Goal: Task Accomplishment & Management: Use online tool/utility

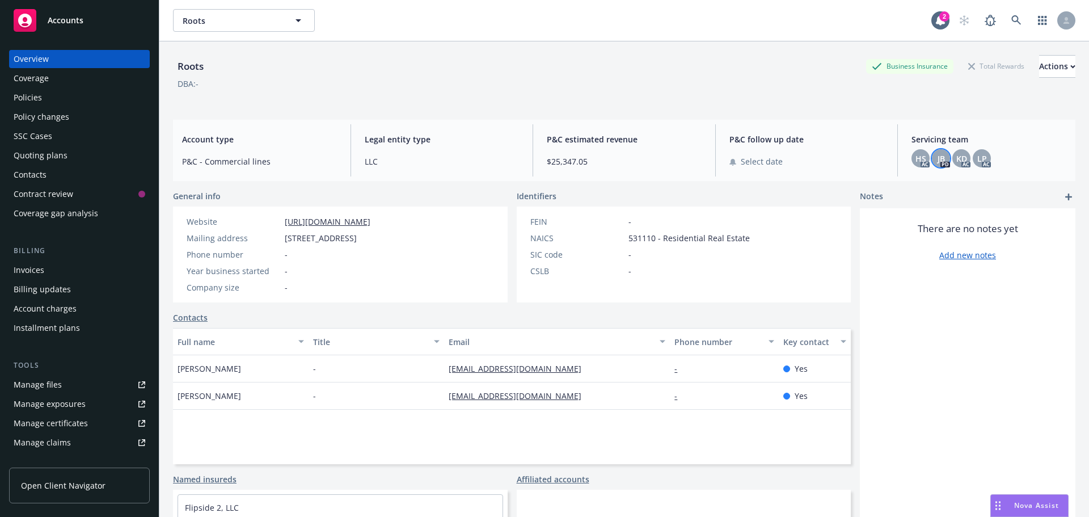
click at [938, 158] on span "JB" at bounding box center [941, 159] width 7 height 12
click at [778, 195] on icon at bounding box center [776, 196] width 3 height 4
click at [778, 197] on icon at bounding box center [776, 196] width 3 height 4
click at [1057, 20] on div at bounding box center [1066, 20] width 18 height 18
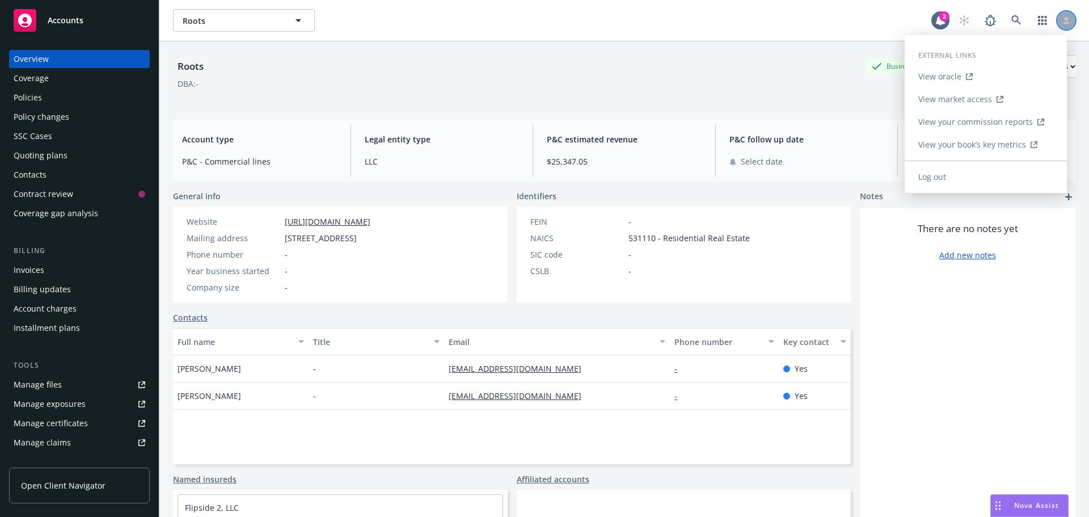
click at [1057, 16] on div at bounding box center [1066, 20] width 18 height 18
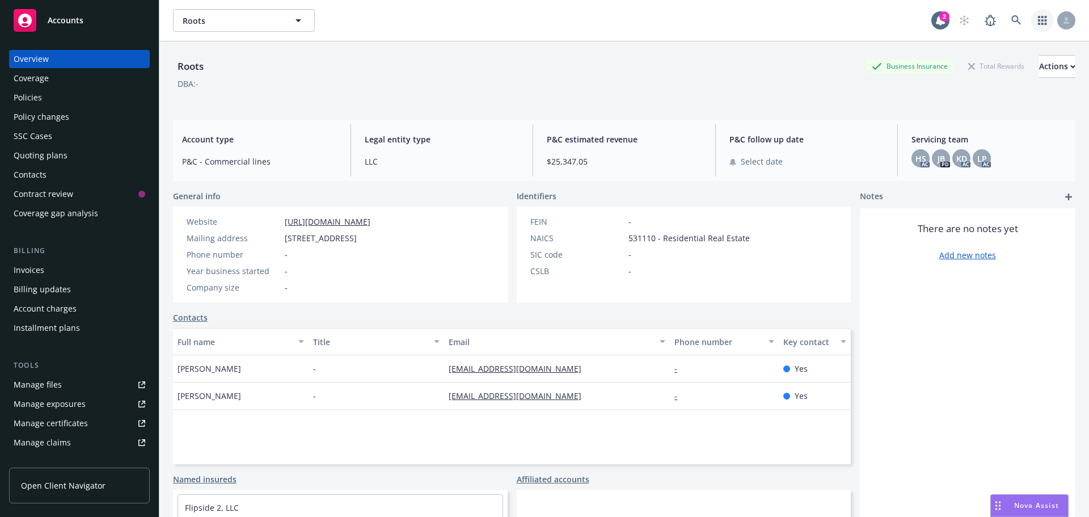
click at [1038, 23] on icon "button" at bounding box center [1042, 20] width 9 height 9
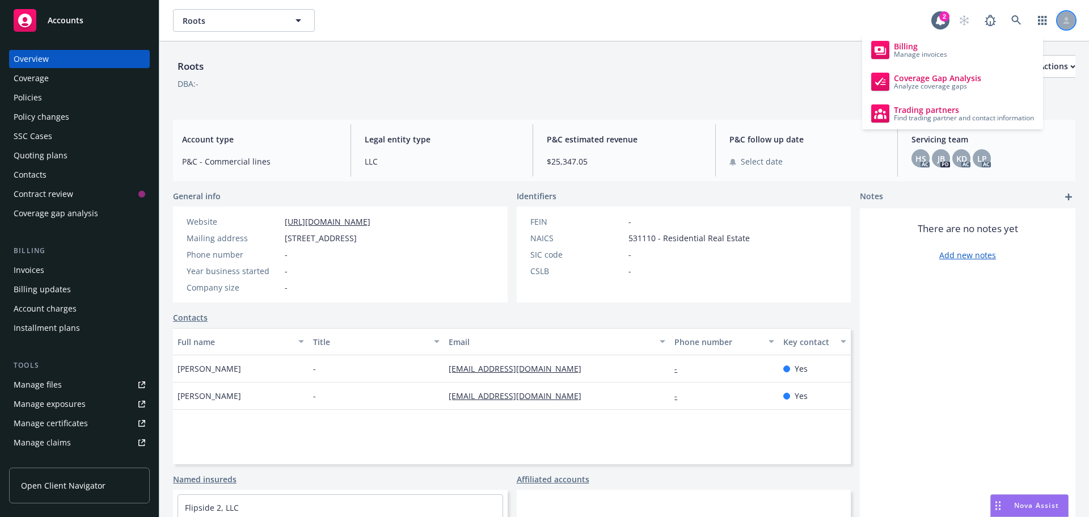
click at [1064, 20] on div at bounding box center [1066, 20] width 18 height 18
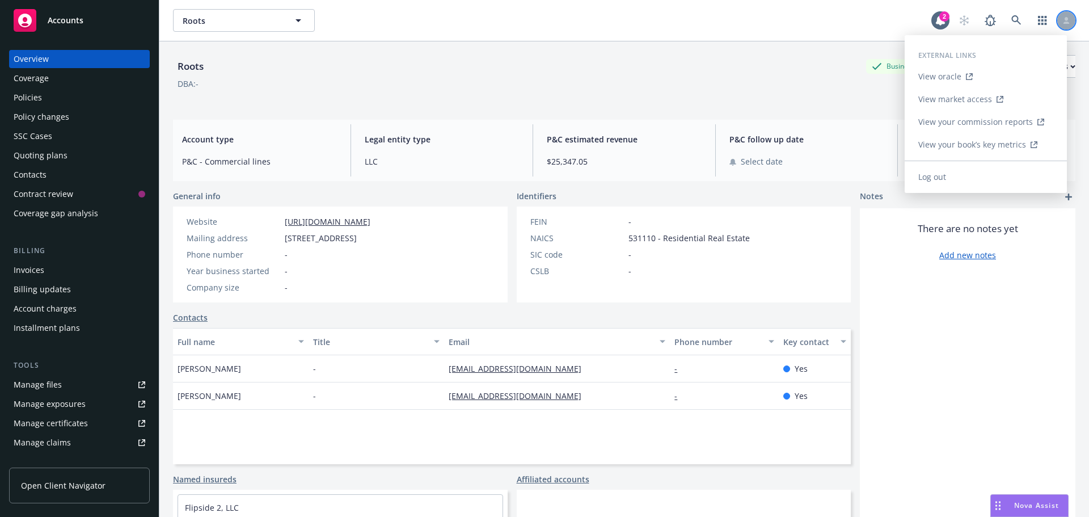
click at [1063, 22] on icon at bounding box center [1066, 20] width 7 height 7
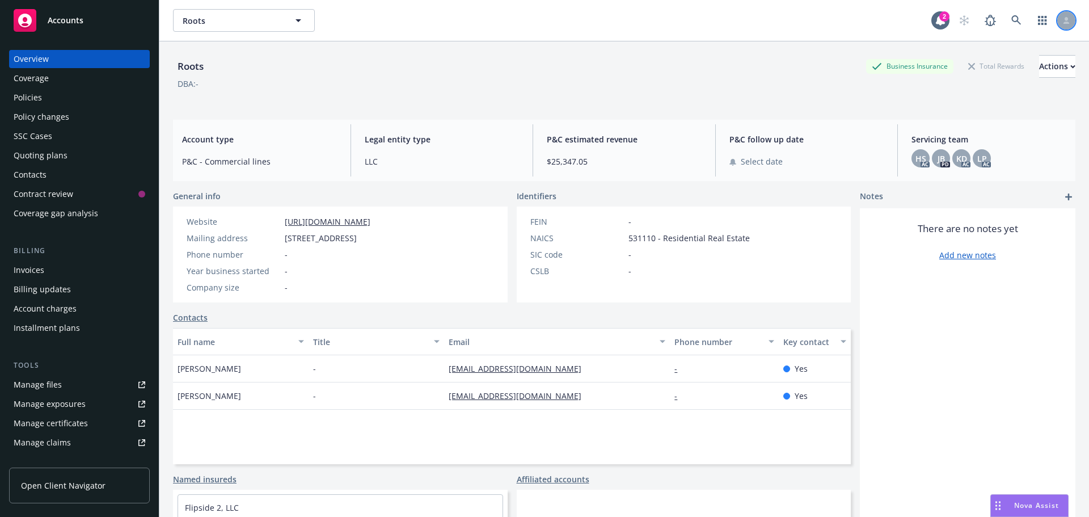
click at [1063, 22] on icon at bounding box center [1066, 20] width 7 height 7
click at [57, 14] on div "Accounts" at bounding box center [80, 20] width 132 height 23
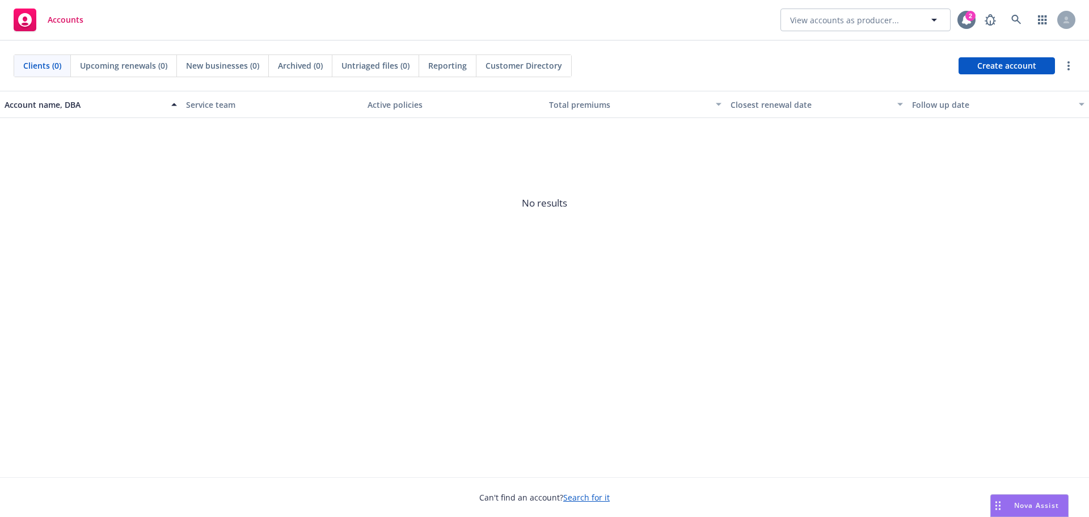
click at [967, 21] on icon at bounding box center [966, 20] width 9 height 10
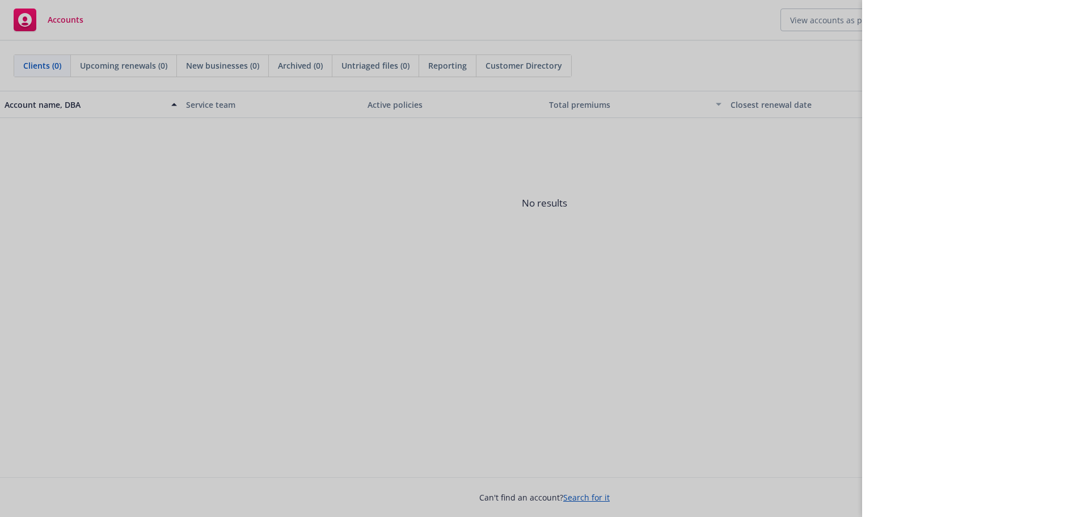
click at [723, 29] on div at bounding box center [544, 258] width 1089 height 517
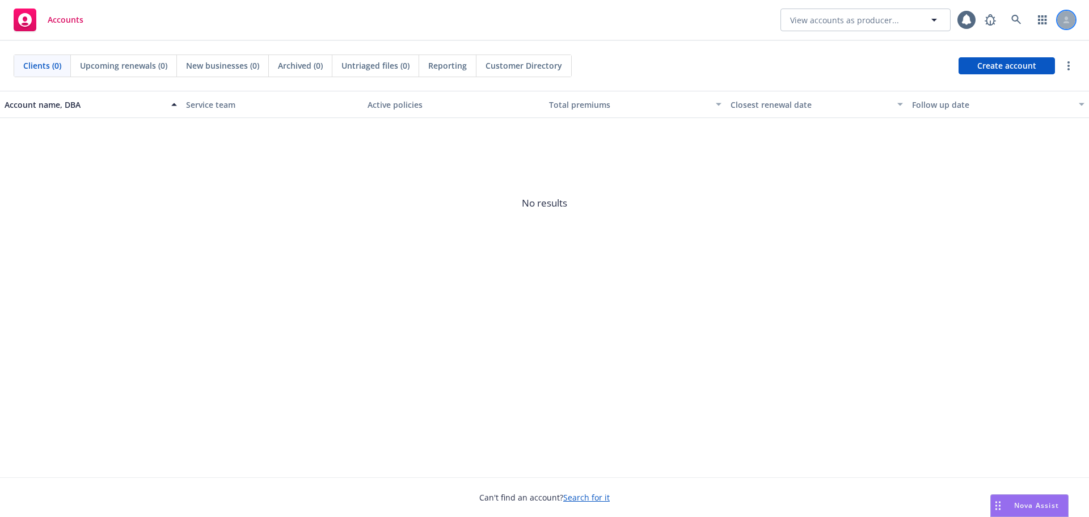
click at [1071, 22] on div at bounding box center [1066, 20] width 18 height 18
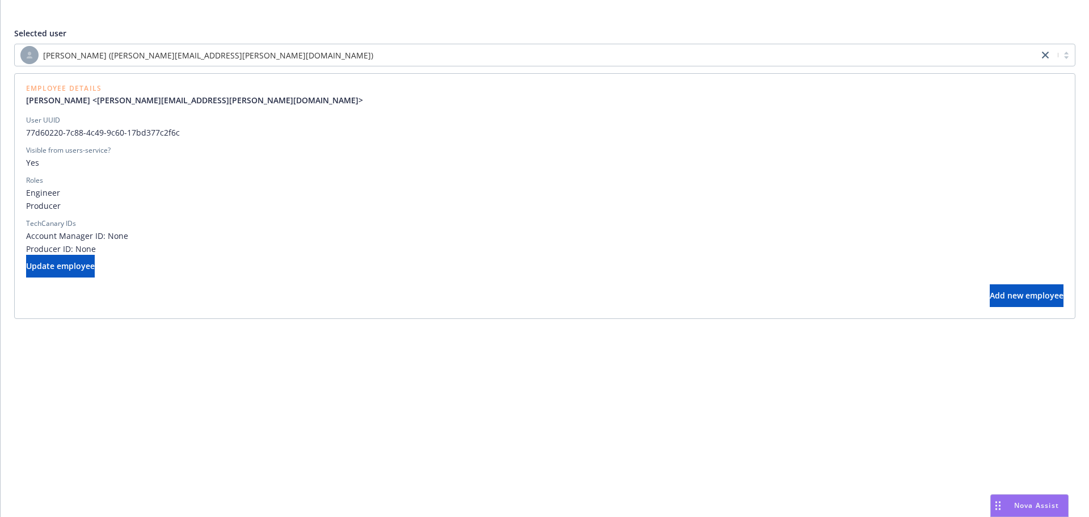
click at [218, 52] on div "[PERSON_NAME] ([PERSON_NAME][EMAIL_ADDRESS][PERSON_NAME][DOMAIN_NAME])" at bounding box center [526, 55] width 1012 height 18
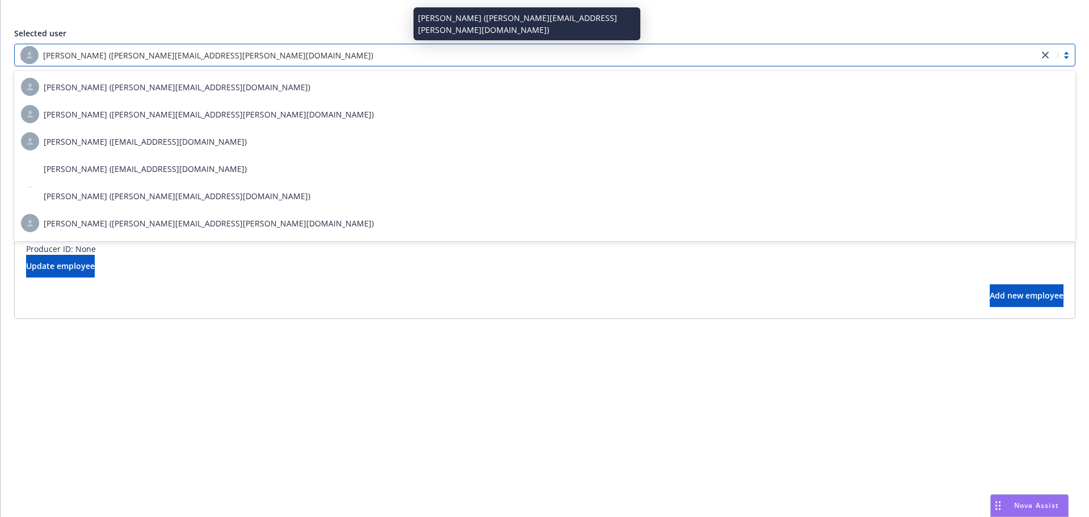
type input "[PERSON_NAME]"
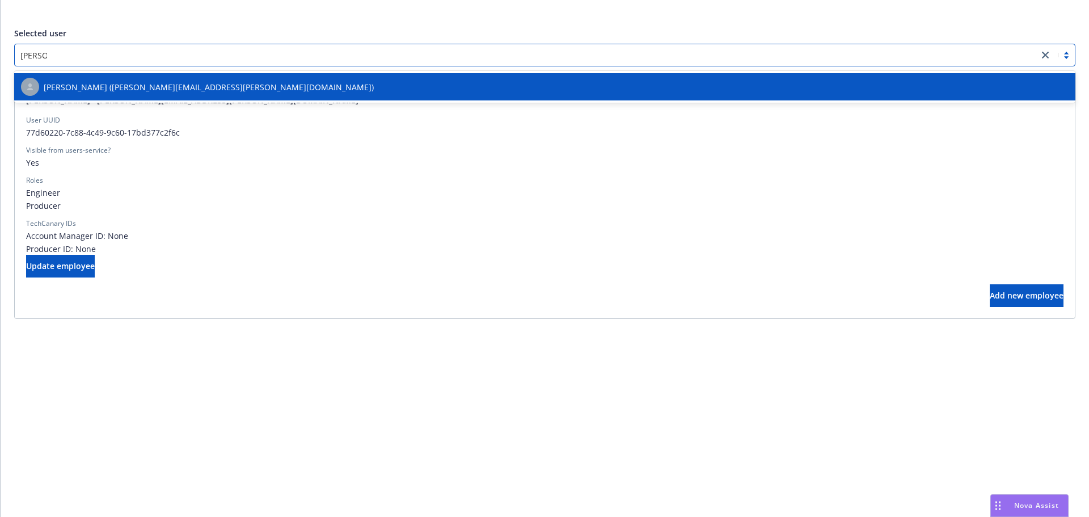
click at [186, 85] on span "[PERSON_NAME] ([PERSON_NAME][EMAIL_ADDRESS][PERSON_NAME][DOMAIN_NAME])" at bounding box center [209, 87] width 330 height 12
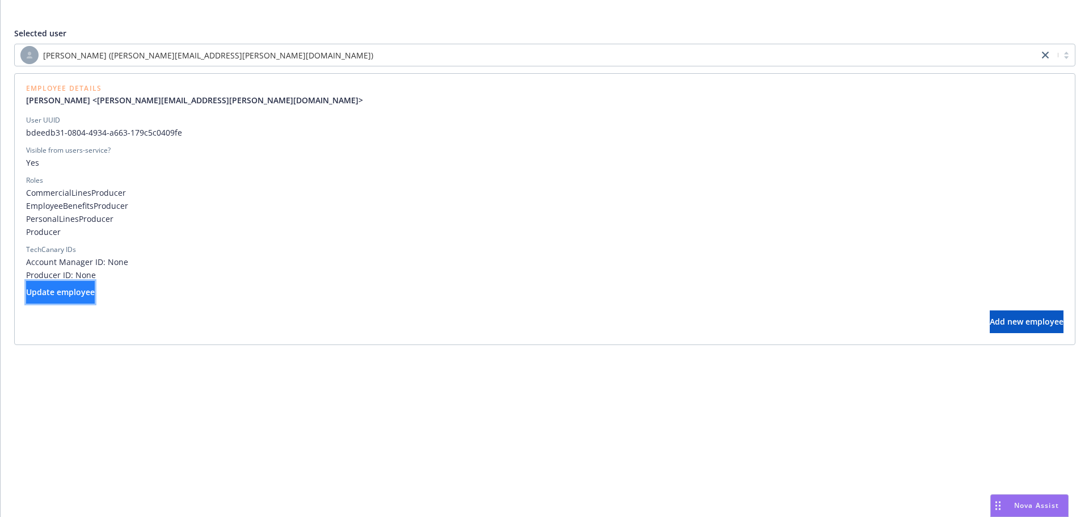
click at [95, 297] on span "Update employee" at bounding box center [60, 291] width 69 height 11
select select "brokers"
select select "full-time"
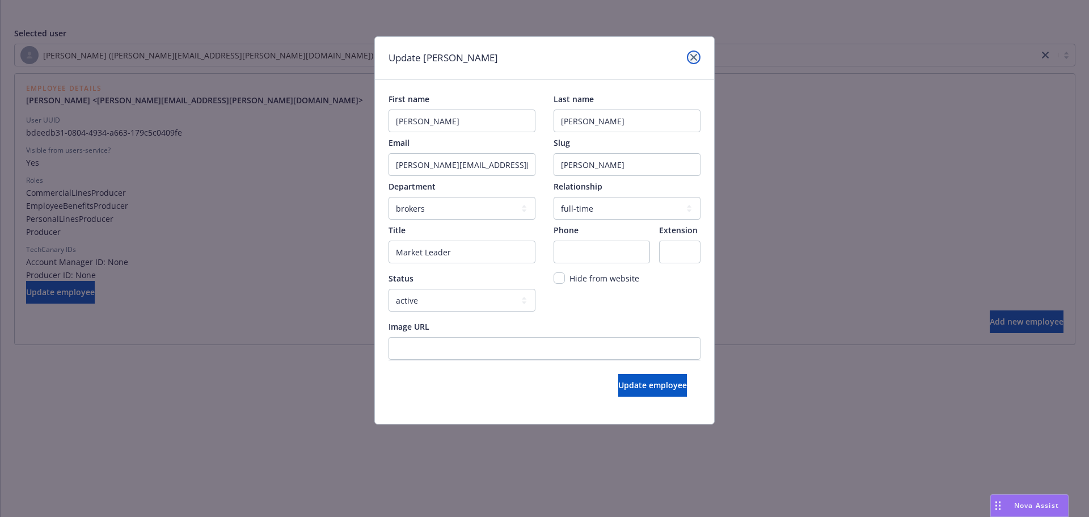
click at [691, 57] on icon "close" at bounding box center [693, 57] width 7 height 7
